Goal: Book appointment/travel/reservation

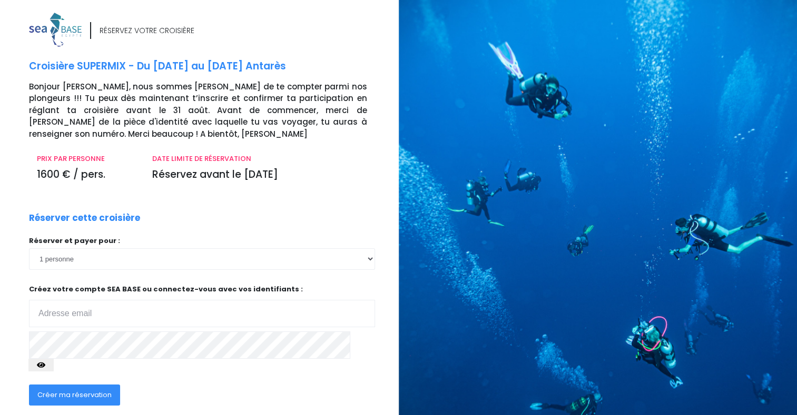
click at [566, 206] on div at bounding box center [602, 245] width 406 height 490
click at [49, 311] on input "email" at bounding box center [202, 313] width 346 height 27
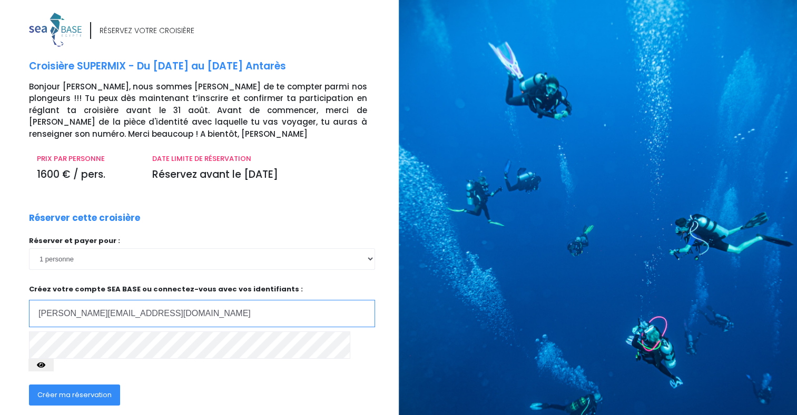
type input "[PERSON_NAME][EMAIL_ADDRESS][DOMAIN_NAME]"
click at [84, 390] on span "Créer ma réservation" at bounding box center [74, 395] width 74 height 10
click at [45, 365] on icon "button" at bounding box center [41, 365] width 8 height 0
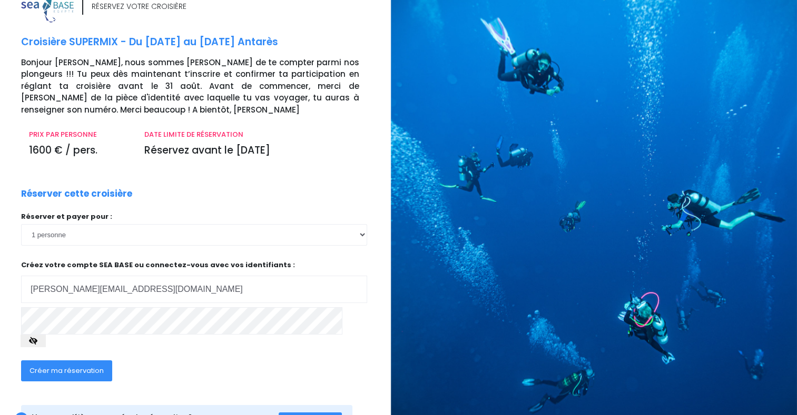
scroll to position [32, 8]
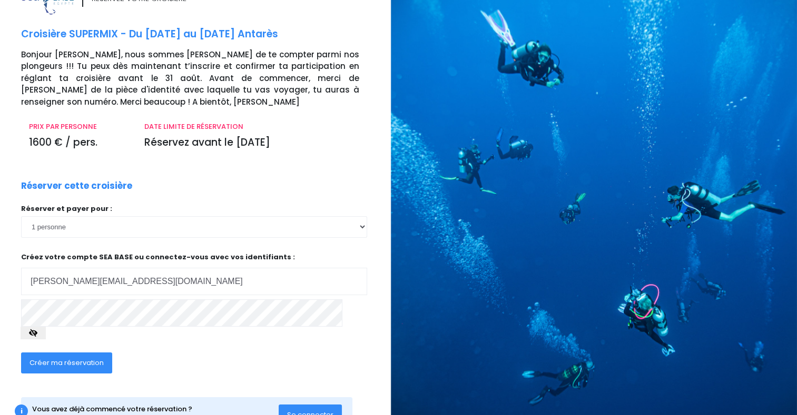
click at [83, 358] on span "Créer ma réservation" at bounding box center [66, 363] width 74 height 10
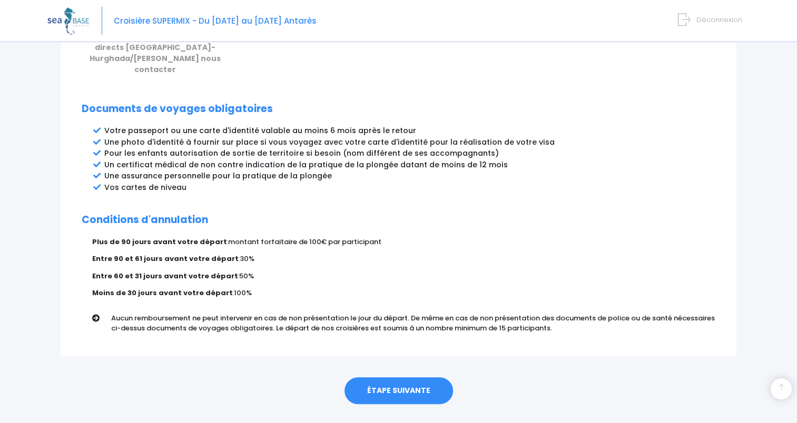
scroll to position [529, 0]
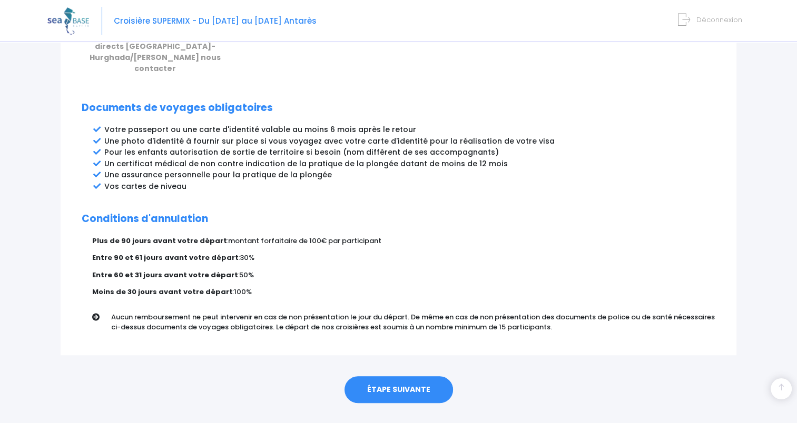
click at [396, 376] on link "ÉTAPE SUIVANTE" at bounding box center [398, 389] width 108 height 27
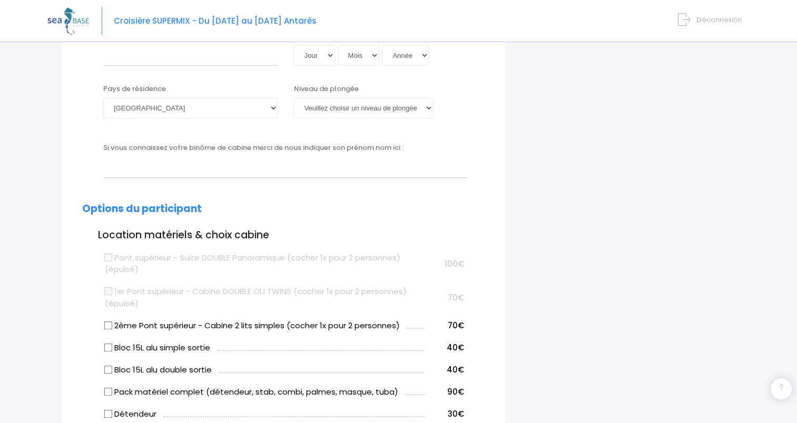
scroll to position [371, 0]
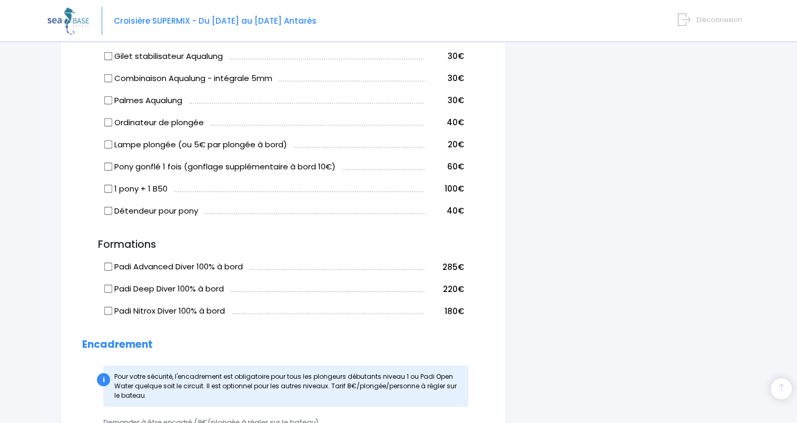
scroll to position [739, 0]
